Goal: Task Accomplishment & Management: Manage account settings

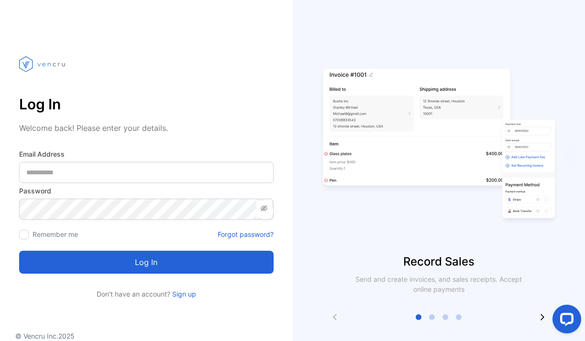
scroll to position [18, 0]
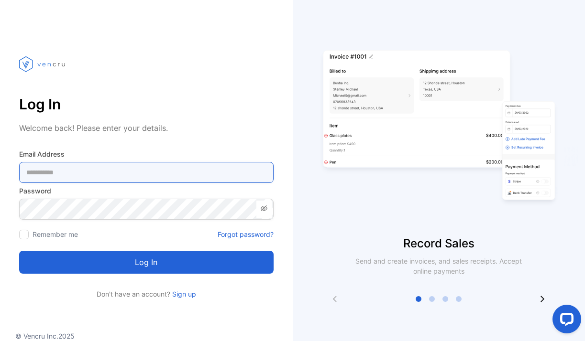
type Address-inputemail "**********"
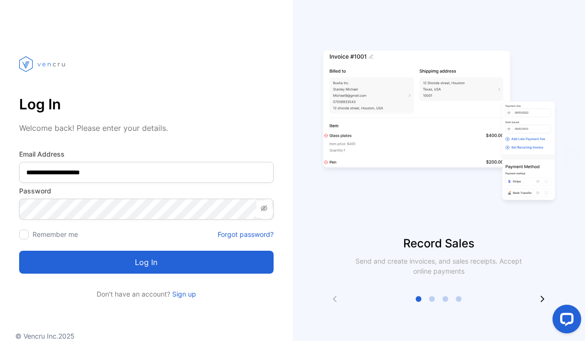
click at [219, 266] on button "Log in" at bounding box center [146, 262] width 254 height 23
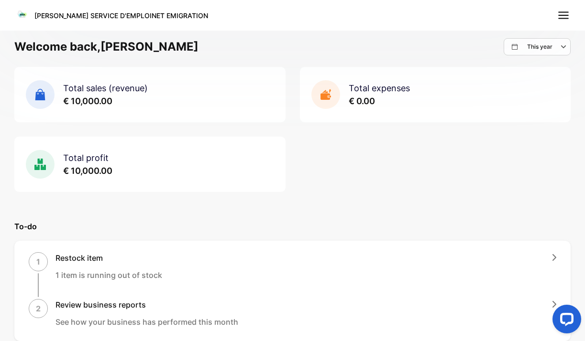
click at [568, 10] on icon at bounding box center [563, 15] width 12 height 12
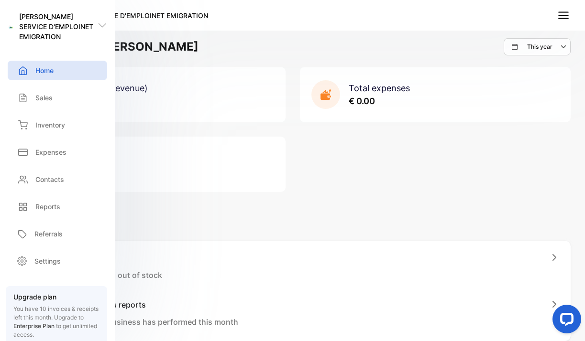
click at [564, 13] on icon at bounding box center [563, 15] width 12 height 12
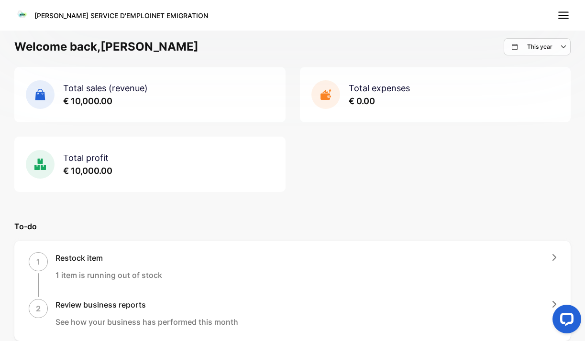
click at [555, 13] on nav "[PERSON_NAME] SERVICE D'EMPLOINET EMIGRATION" at bounding box center [292, 15] width 585 height 31
click at [561, 19] on line at bounding box center [563, 19] width 10 height 0
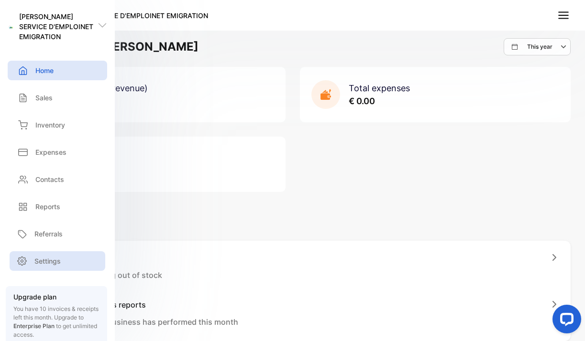
click at [44, 260] on p "Settings" at bounding box center [47, 261] width 26 height 10
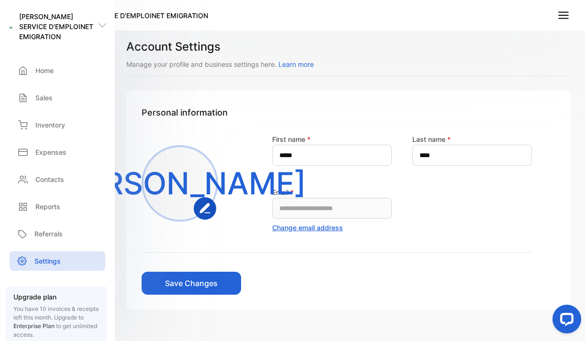
click at [200, 289] on button "Save Changes" at bounding box center [191, 283] width 99 height 23
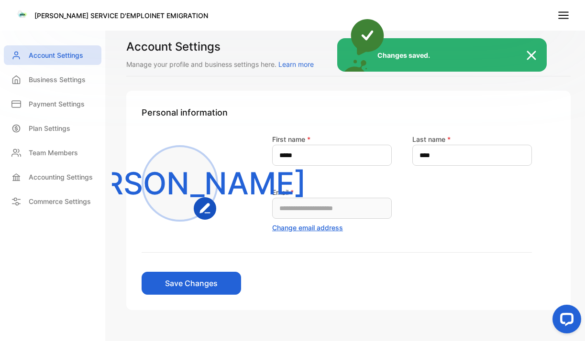
click at [45, 76] on p "Business Settings" at bounding box center [57, 80] width 57 height 10
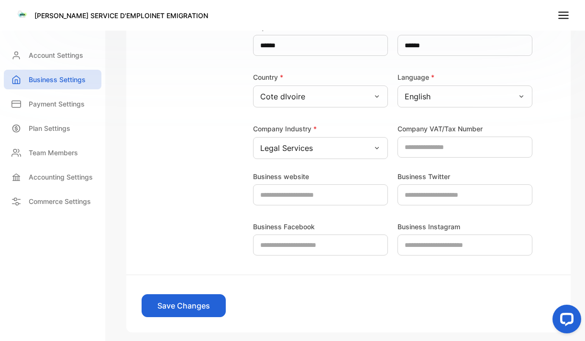
scroll to position [292, 0]
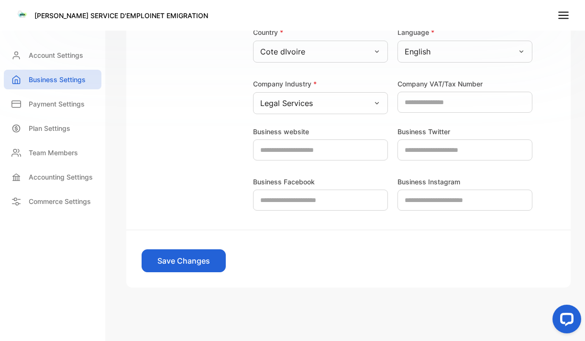
click at [175, 253] on button "Save Changes" at bounding box center [184, 261] width 84 height 23
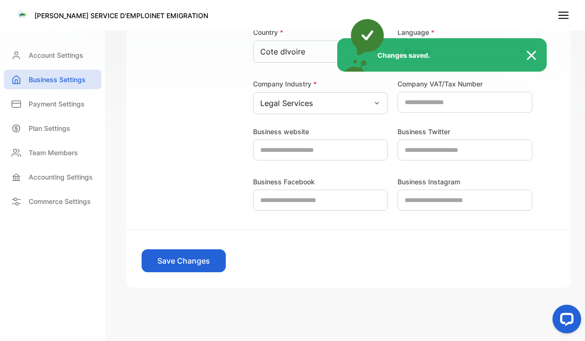
click at [60, 101] on div "Changes saved." at bounding box center [292, 170] width 585 height 341
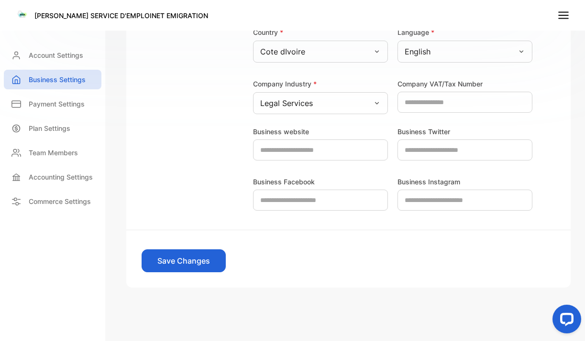
click at [60, 101] on p "Payment Settings" at bounding box center [57, 104] width 56 height 10
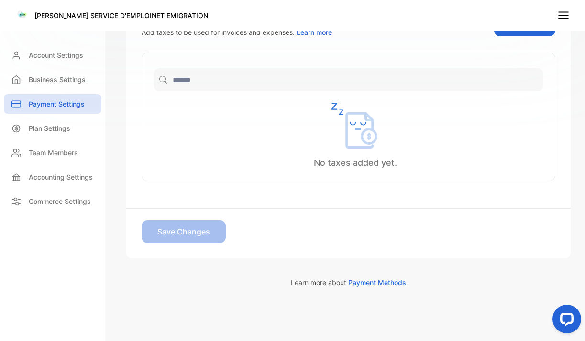
scroll to position [284, 0]
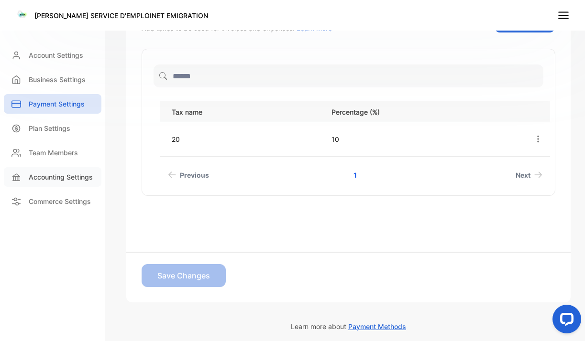
click at [54, 181] on p "Accounting Settings" at bounding box center [61, 177] width 64 height 10
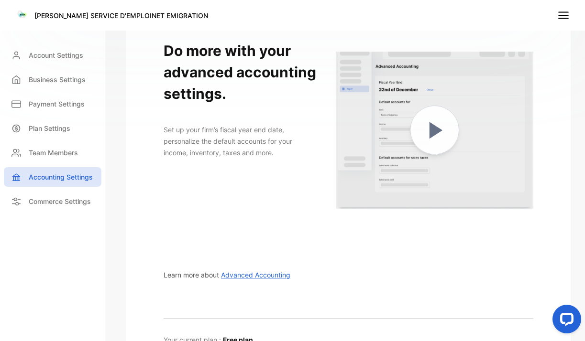
scroll to position [63, 0]
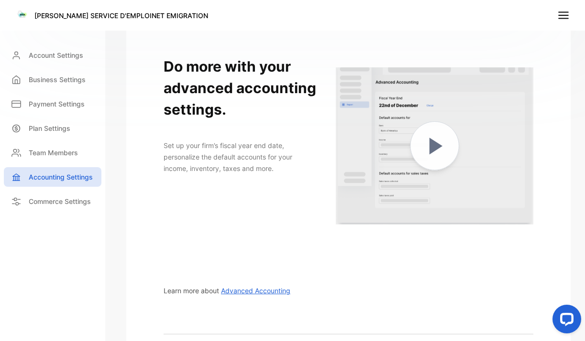
click at [428, 149] on img at bounding box center [434, 145] width 197 height 197
click at [268, 289] on span "Advanced Accounting" at bounding box center [255, 291] width 69 height 8
click at [73, 201] on p "Commerce Settings" at bounding box center [60, 201] width 62 height 10
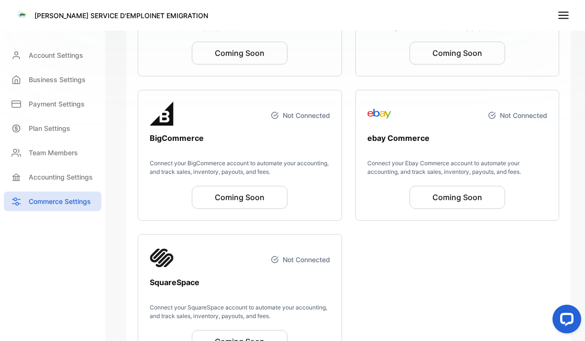
scroll to position [363, 0]
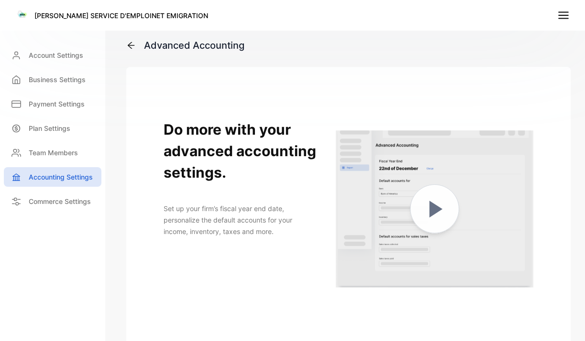
click at [423, 218] on img at bounding box center [434, 208] width 197 height 197
